Goal: Task Accomplishment & Management: Manage account settings

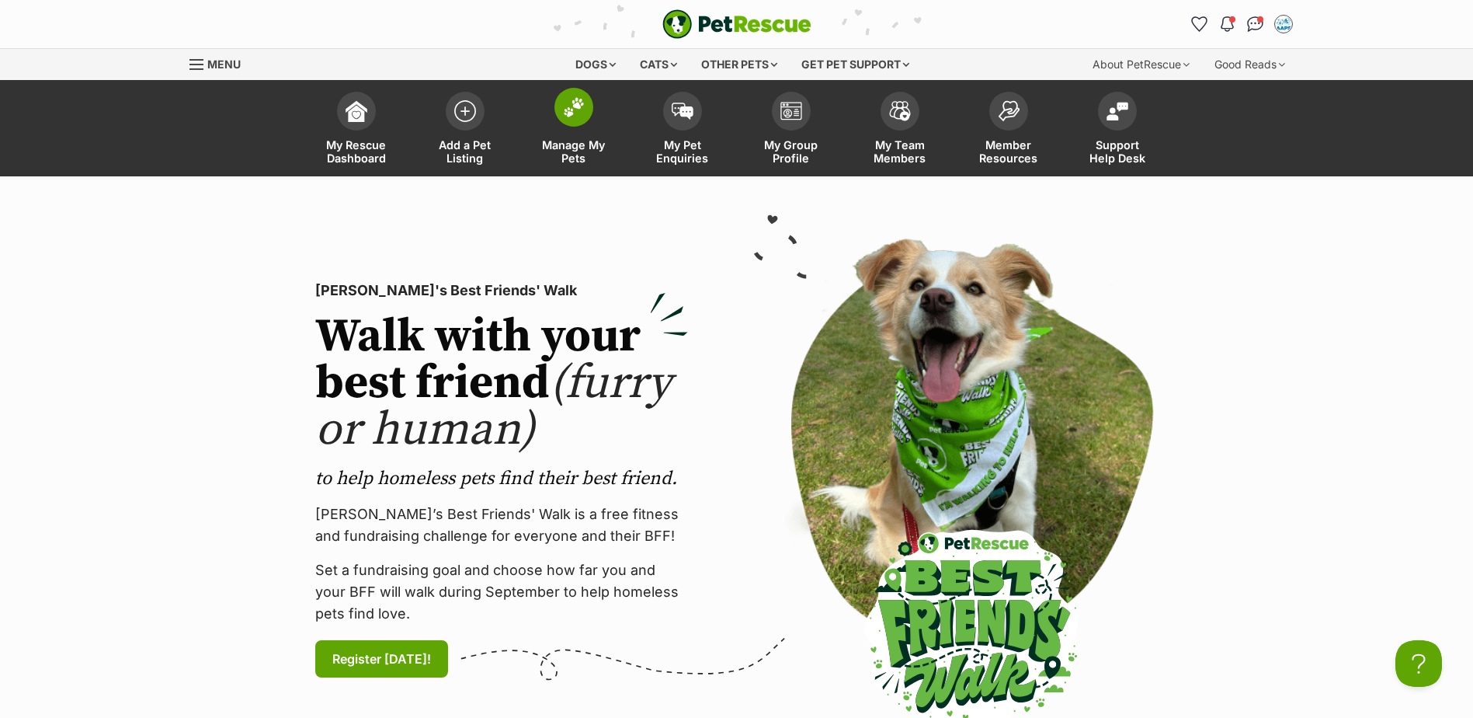
click at [562, 122] on span at bounding box center [574, 107] width 39 height 39
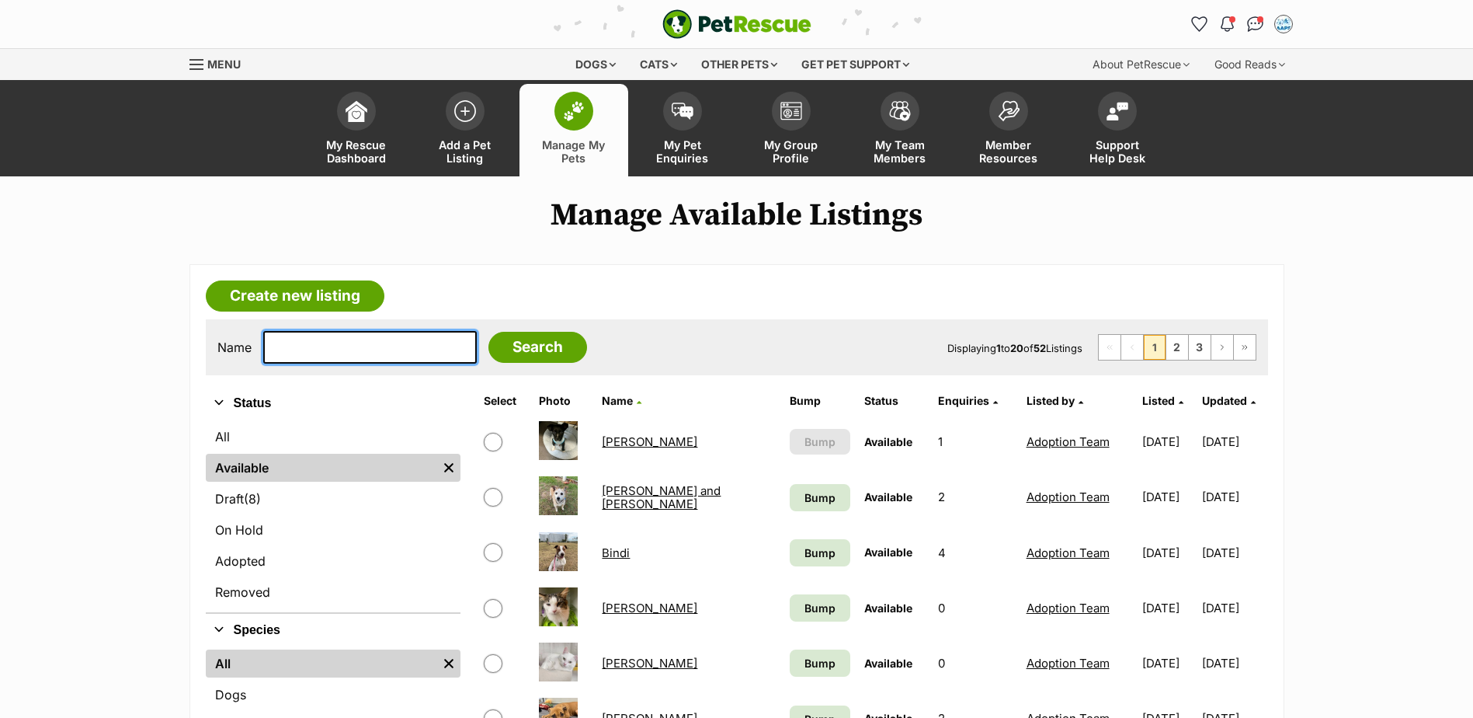
click at [435, 353] on input "text" at bounding box center [370, 347] width 214 height 33
type input "peanut"
click at [489, 332] on input "Search" at bounding box center [538, 347] width 99 height 31
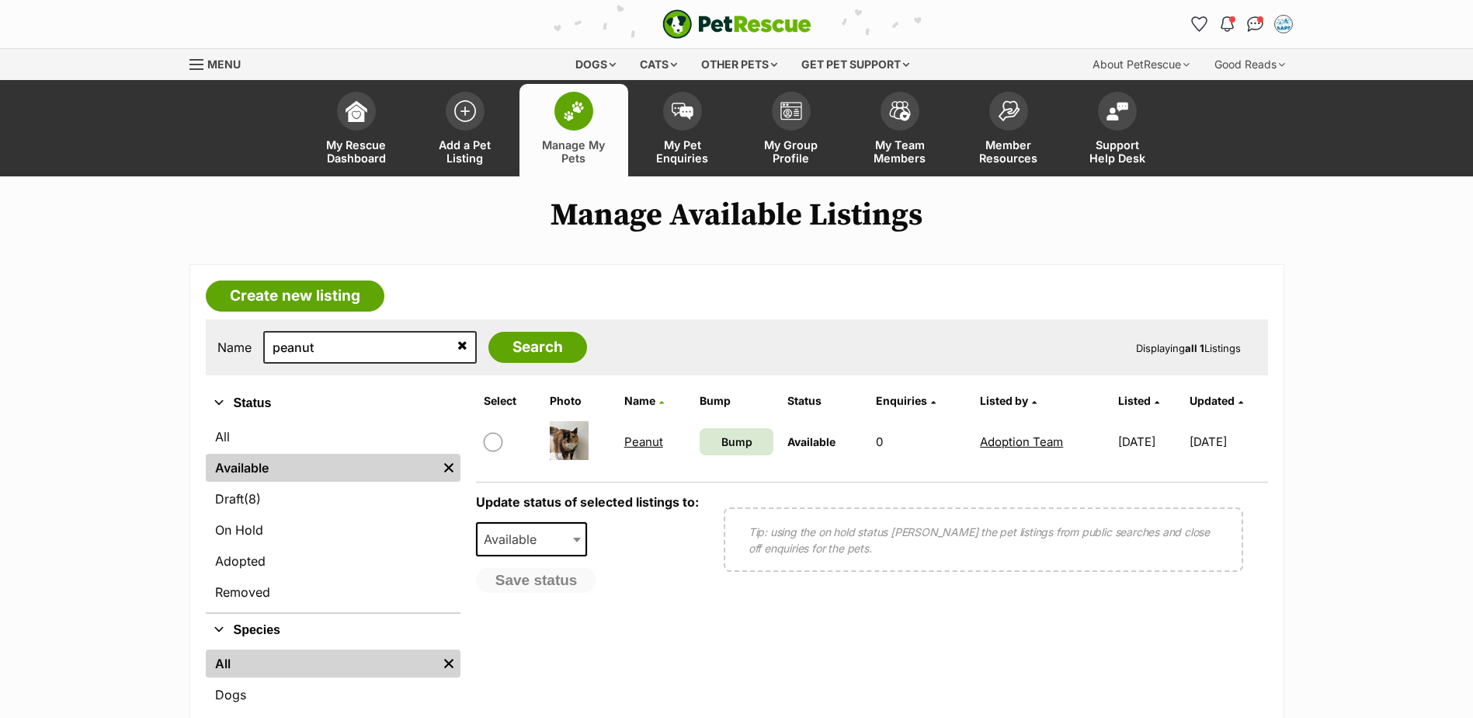
click at [636, 447] on link "Peanut" at bounding box center [643, 441] width 39 height 15
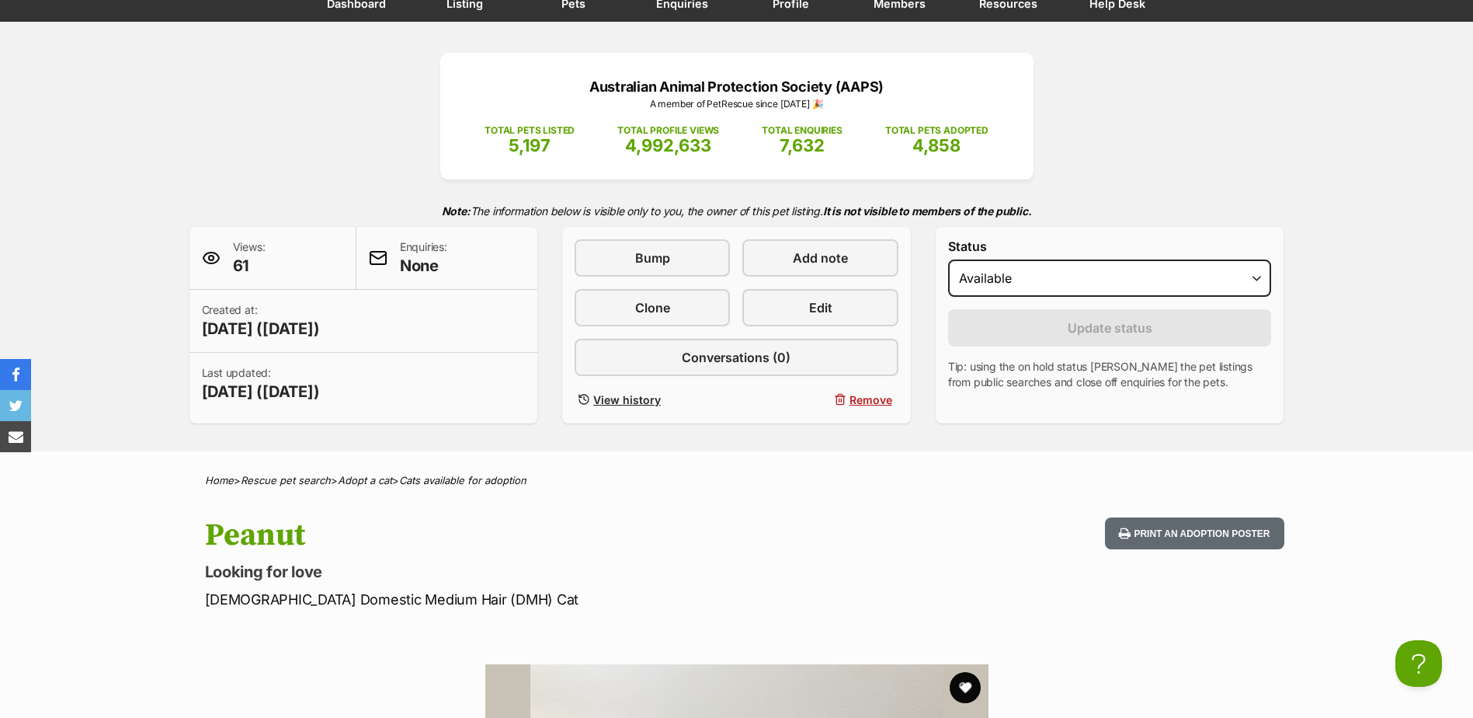
scroll to position [155, 0]
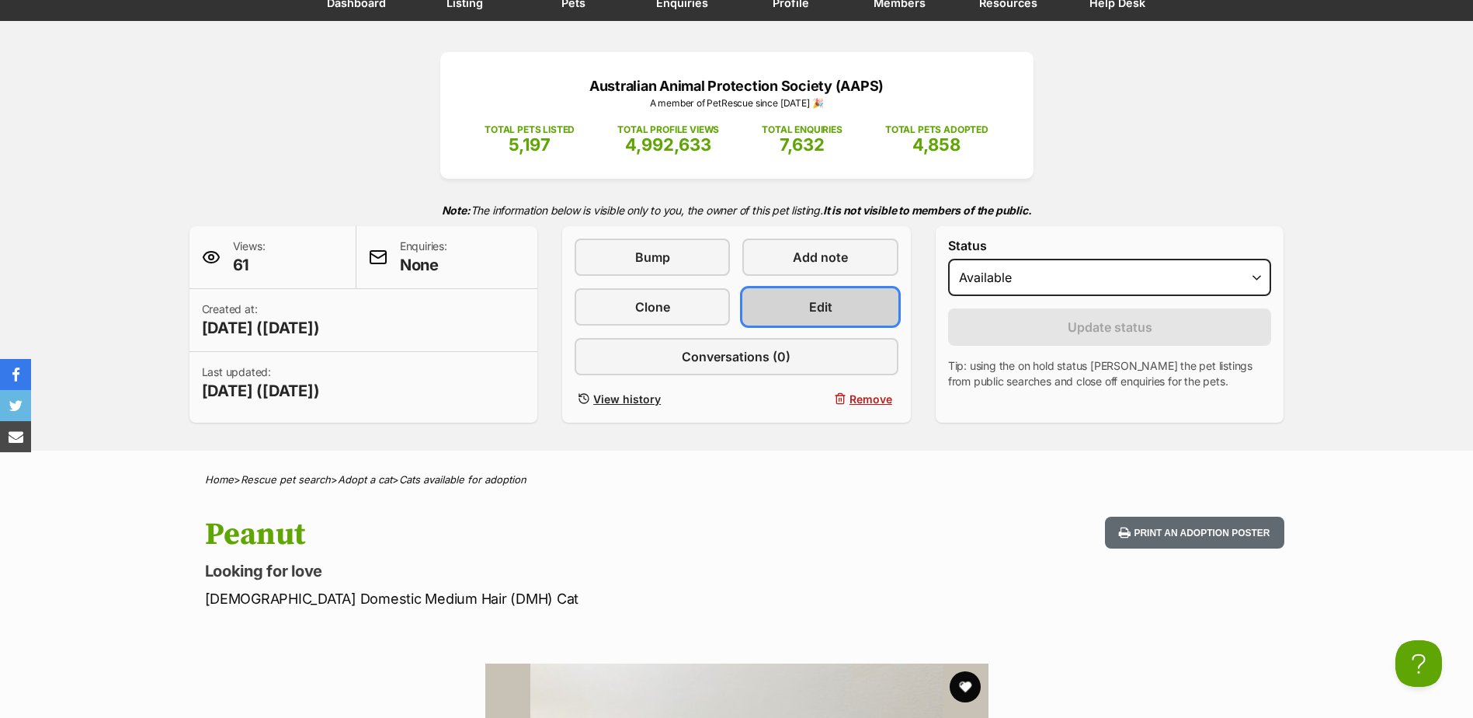
click at [870, 293] on link "Edit" at bounding box center [820, 306] width 155 height 37
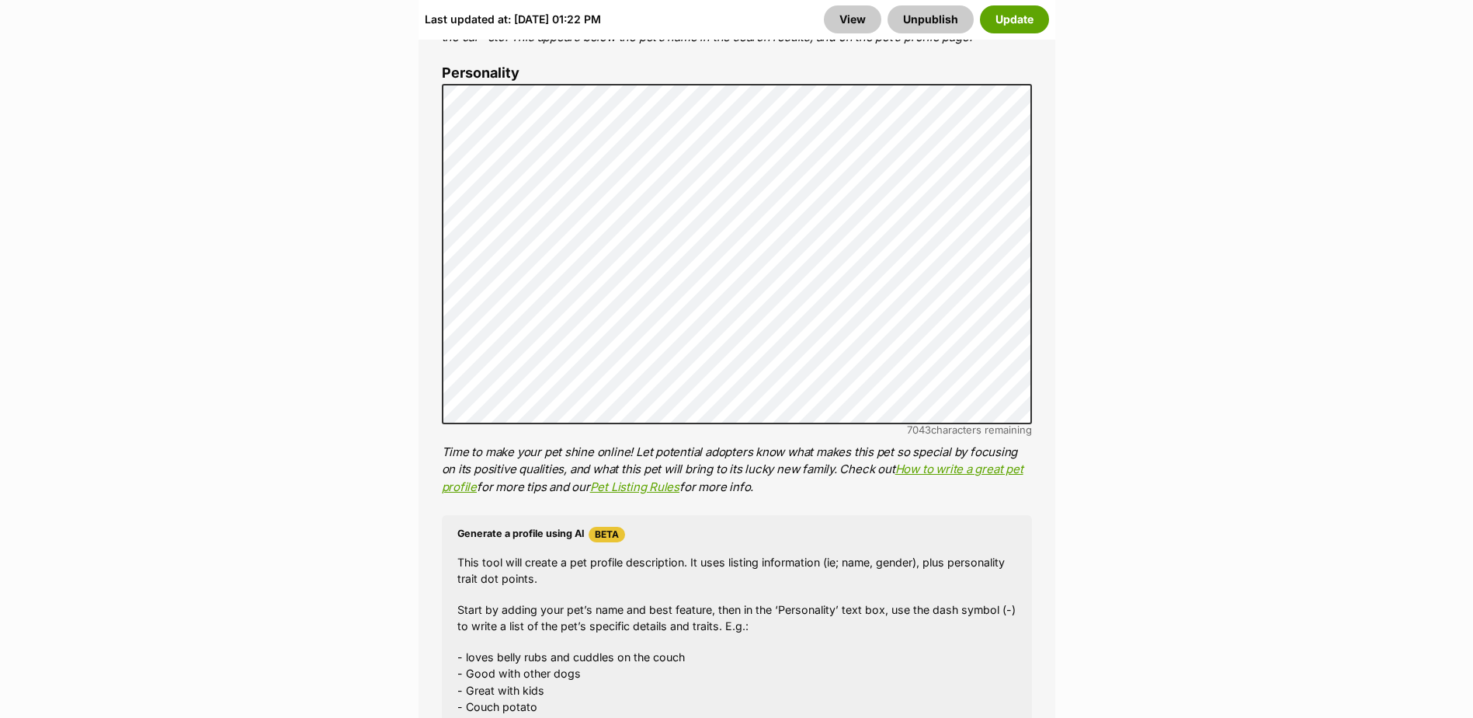
scroll to position [1320, 0]
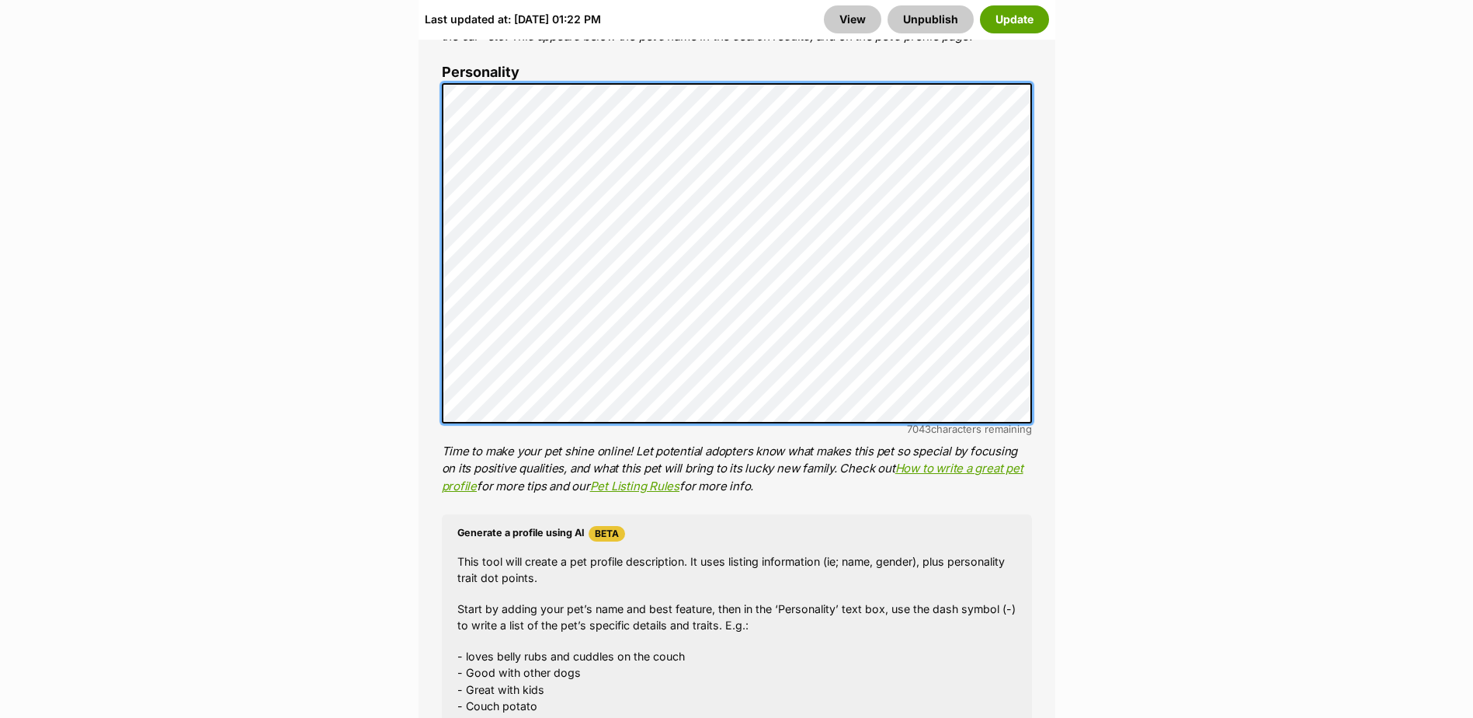
click at [440, 96] on div "About This Pet Name Henlo there, it looks like you might be using the pet name …" at bounding box center [737, 322] width 637 height 1301
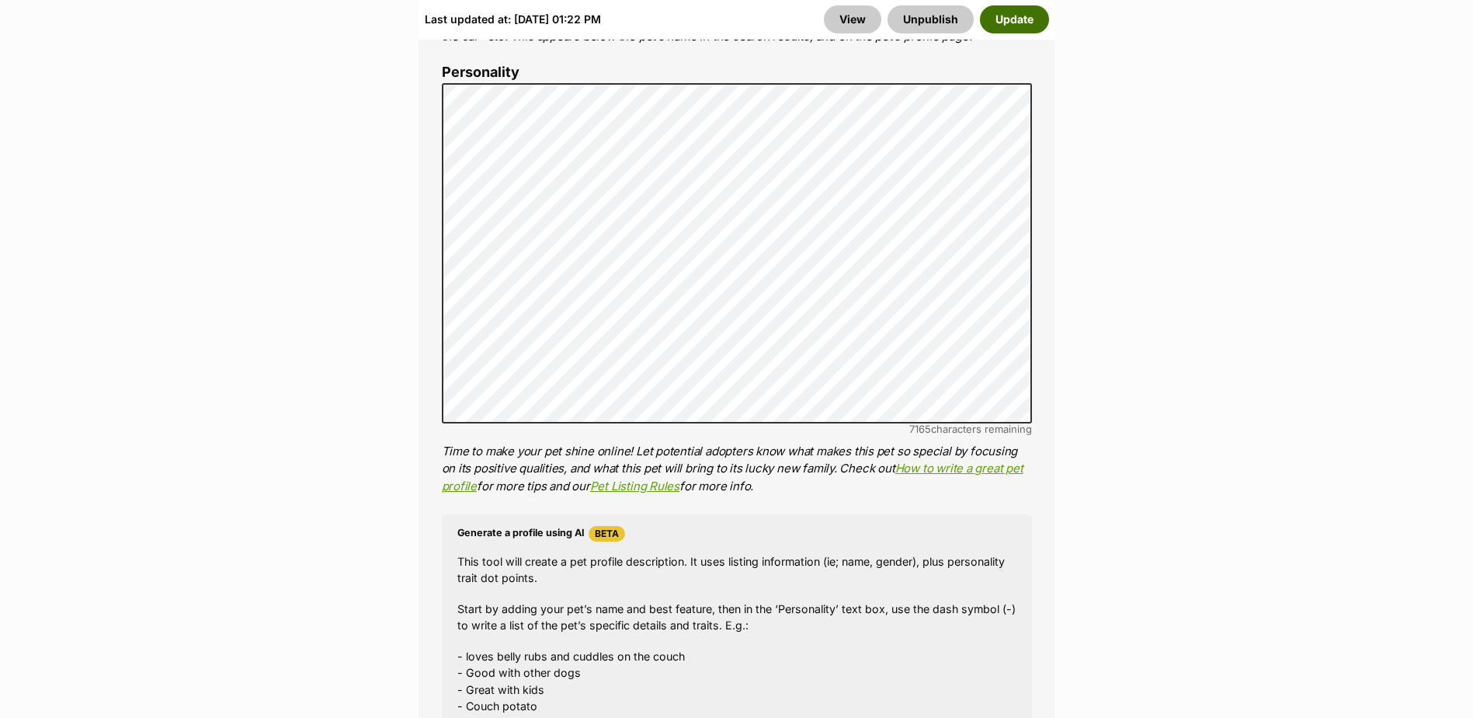
click at [1014, 21] on button "Update" at bounding box center [1014, 19] width 69 height 28
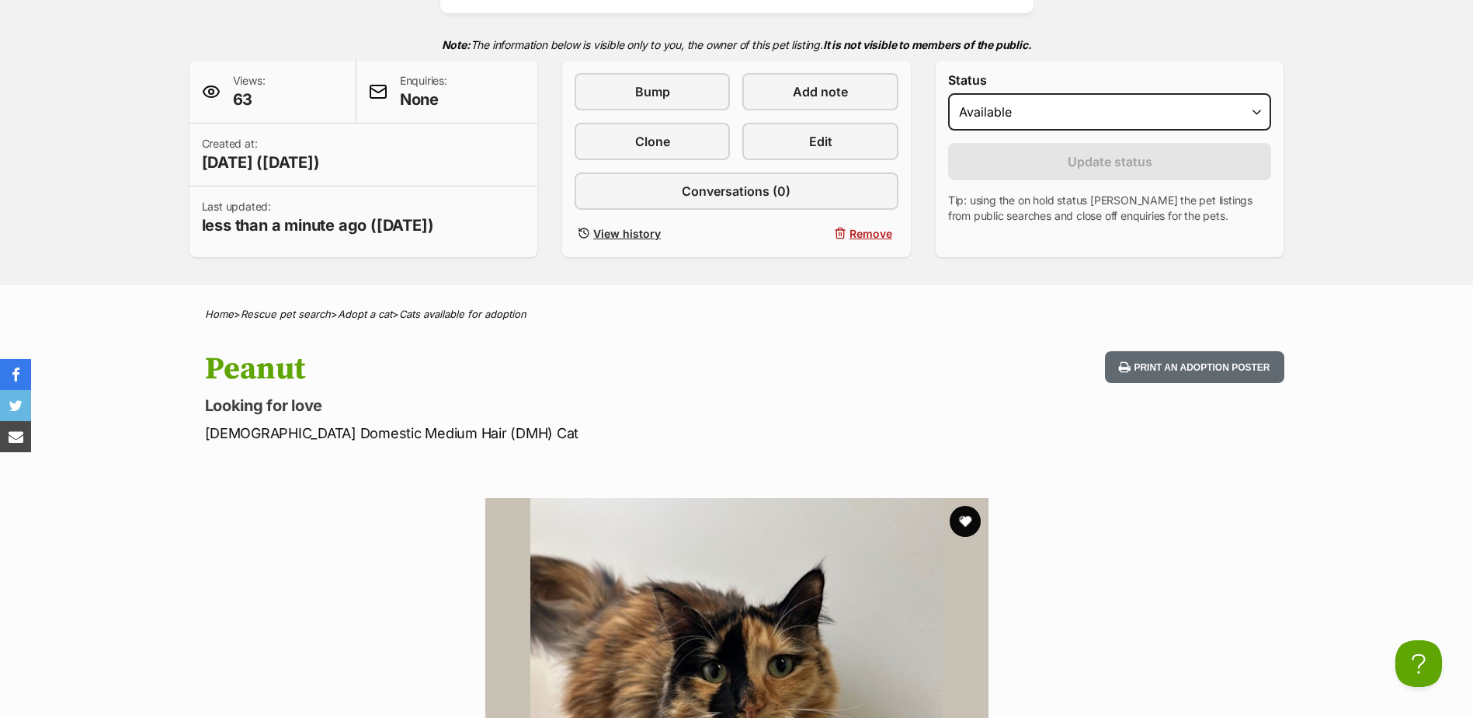
scroll to position [466, 0]
